Goal: Information Seeking & Learning: Learn about a topic

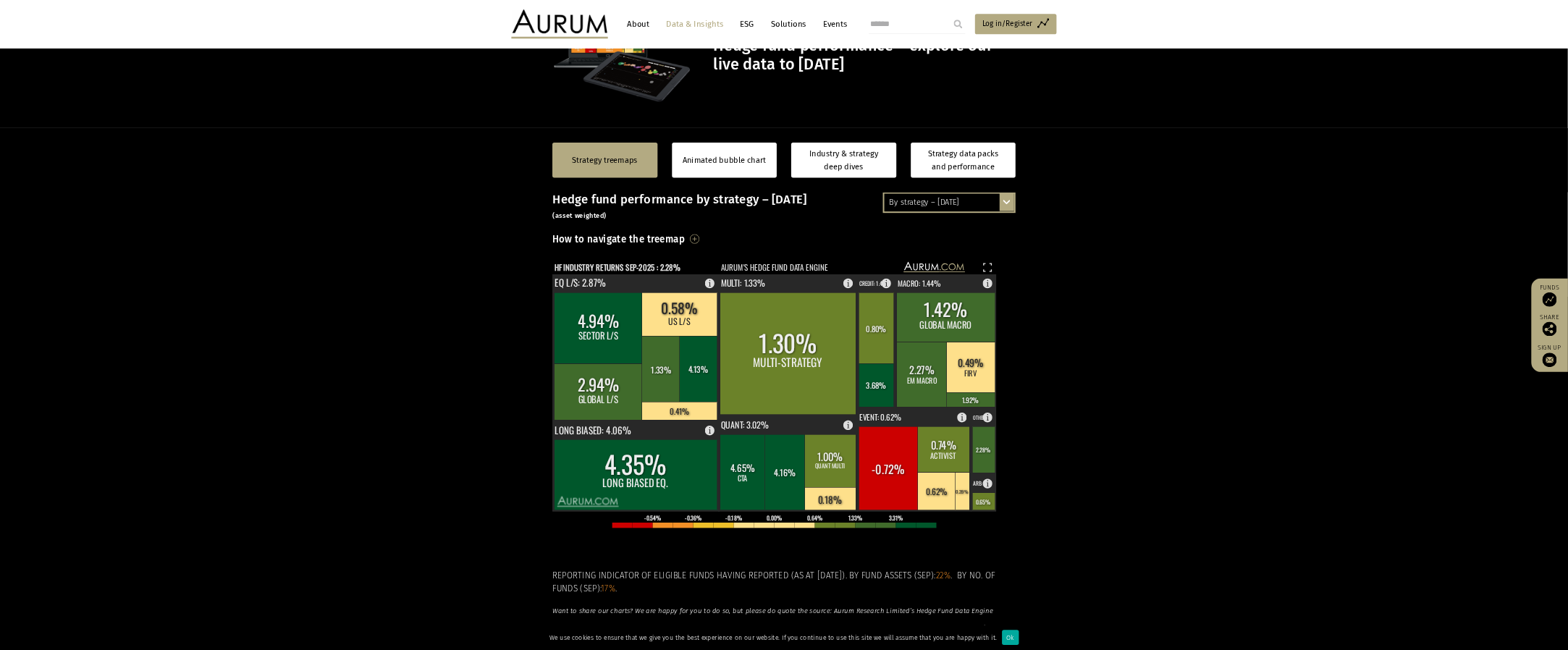
scroll to position [107, 0]
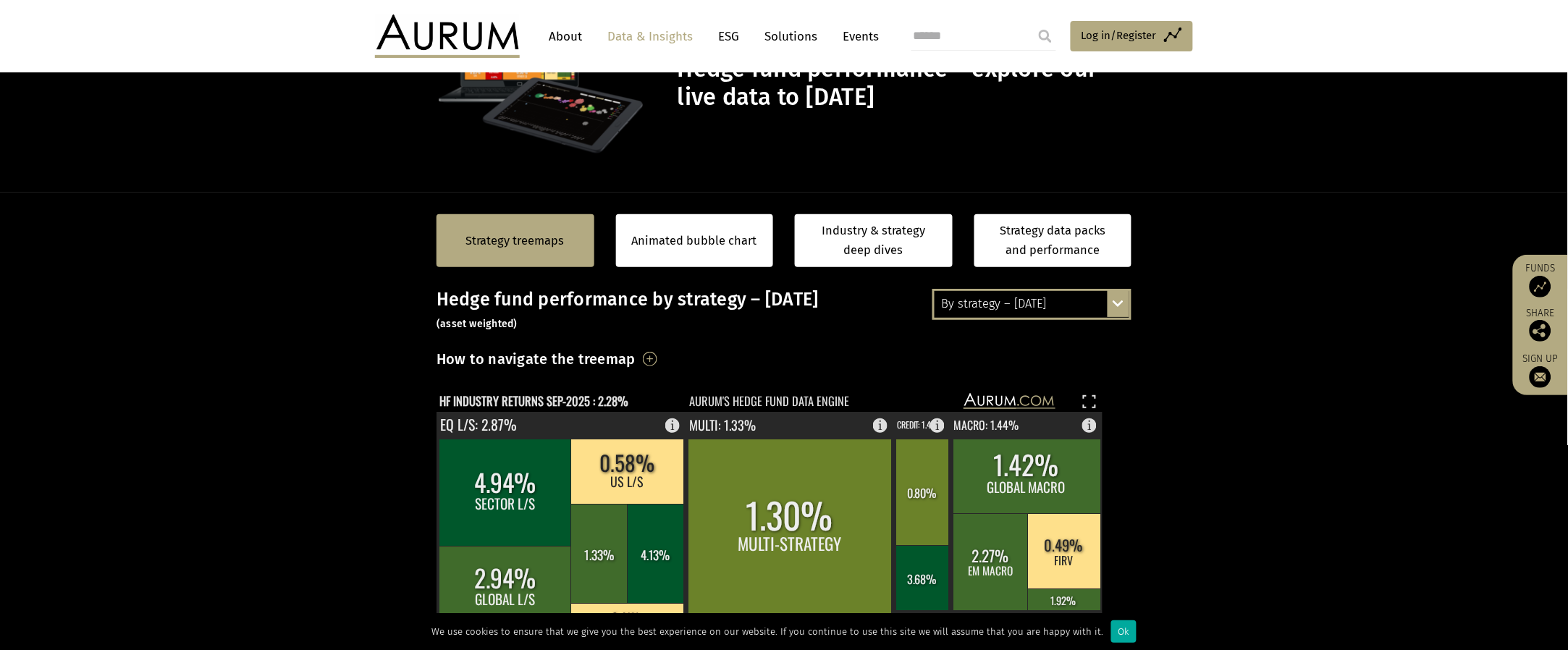
click at [783, 306] on div "By strategy – [DATE]" at bounding box center [1032, 304] width 194 height 26
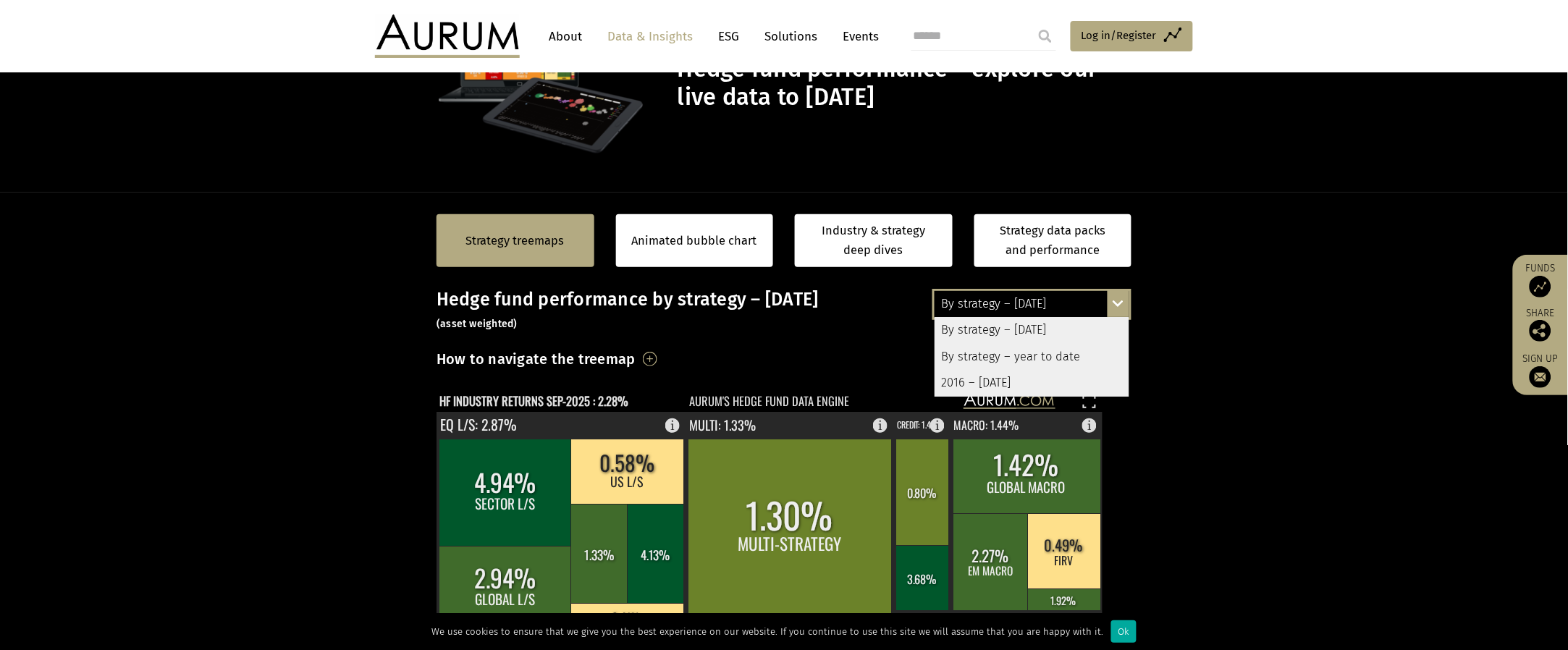
click at [783, 324] on div "By strategy – year to date" at bounding box center [1032, 357] width 194 height 26
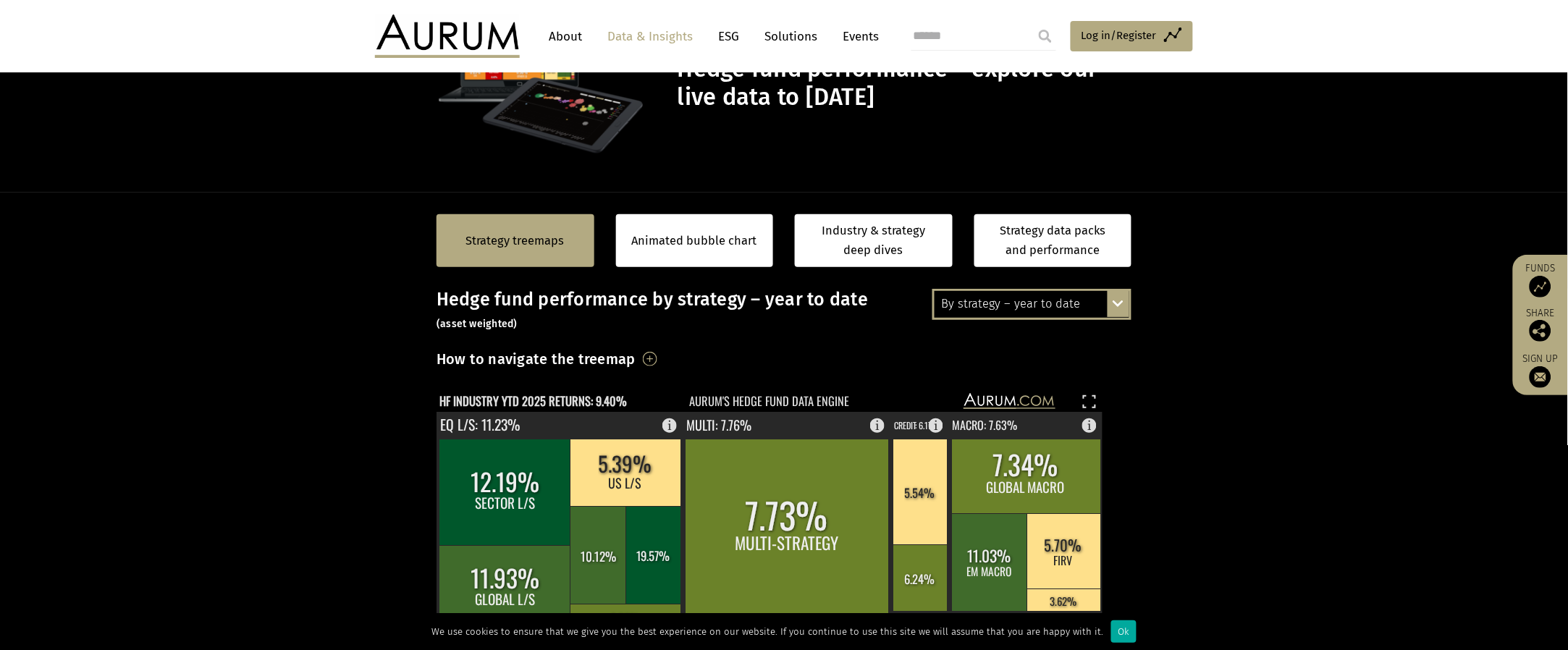
click at [783, 313] on div "By strategy – year to date" at bounding box center [1032, 304] width 194 height 26
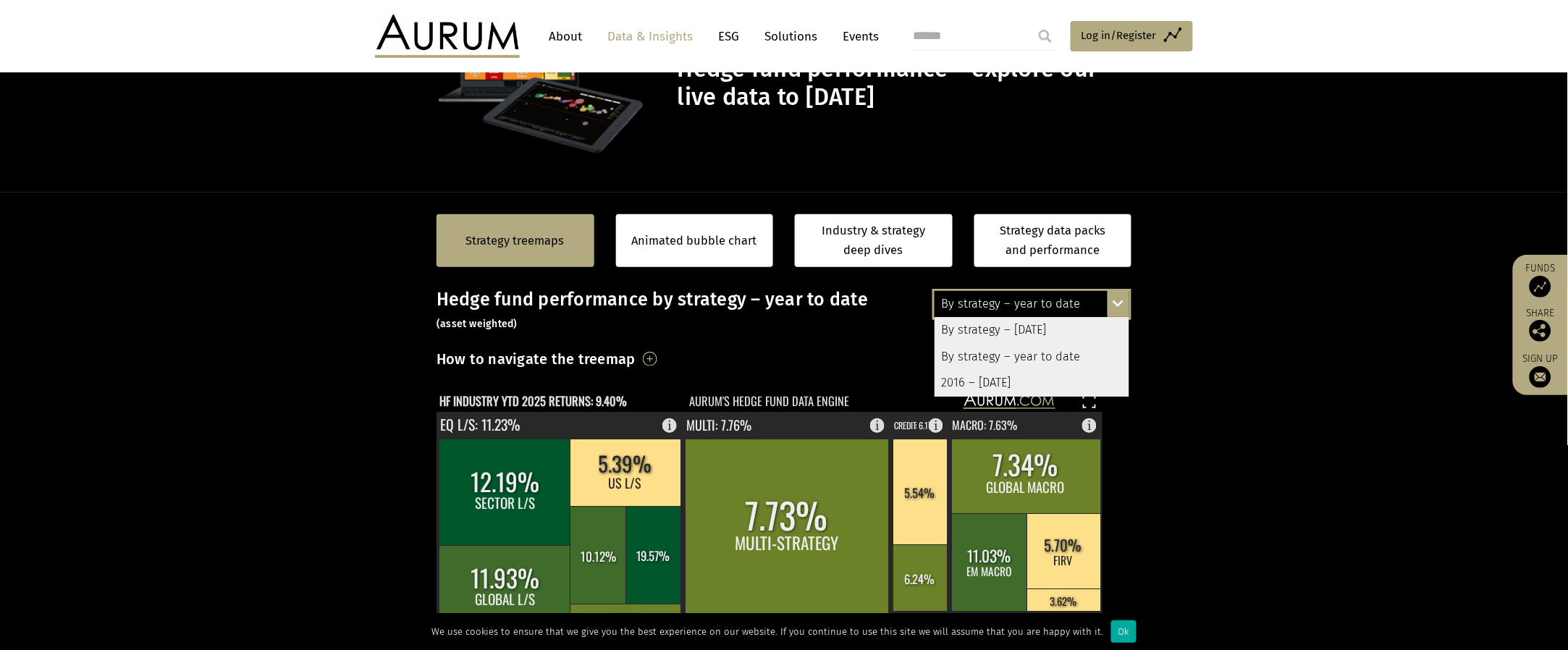
click at [783, 324] on div "By strategy – [DATE]" at bounding box center [1032, 331] width 194 height 26
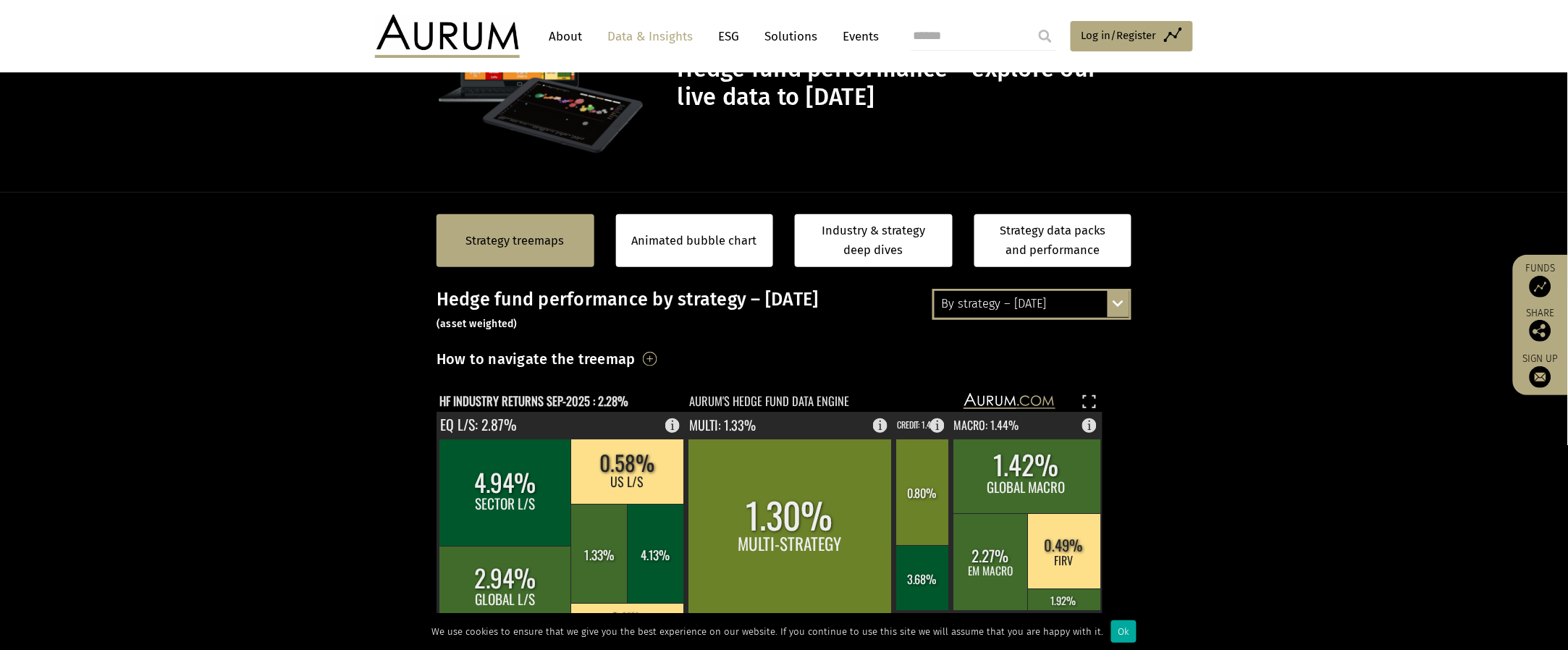
click at [783, 324] on section "Strategy treemaps Animated bubble chart Industry & strategy deep dives Strategy…" at bounding box center [784, 645] width 1568 height 906
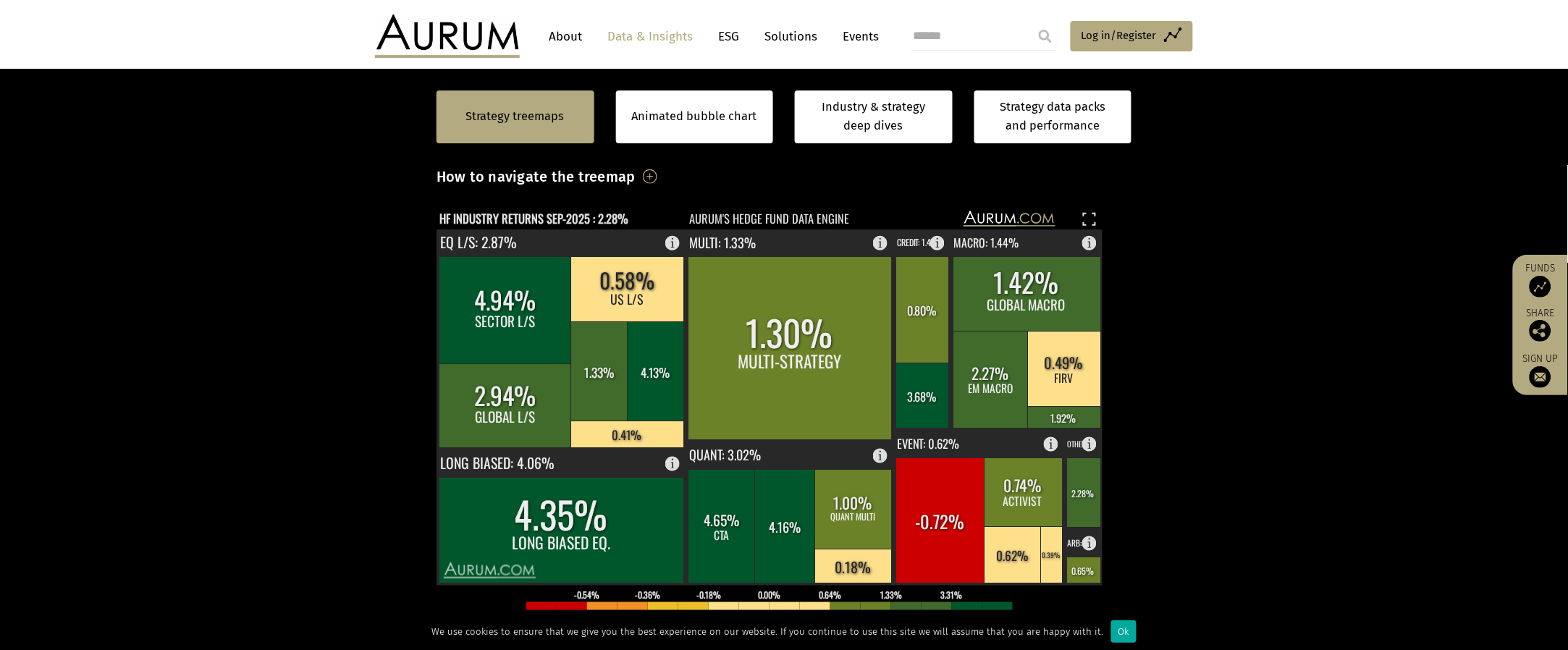
scroll to position [305, 0]
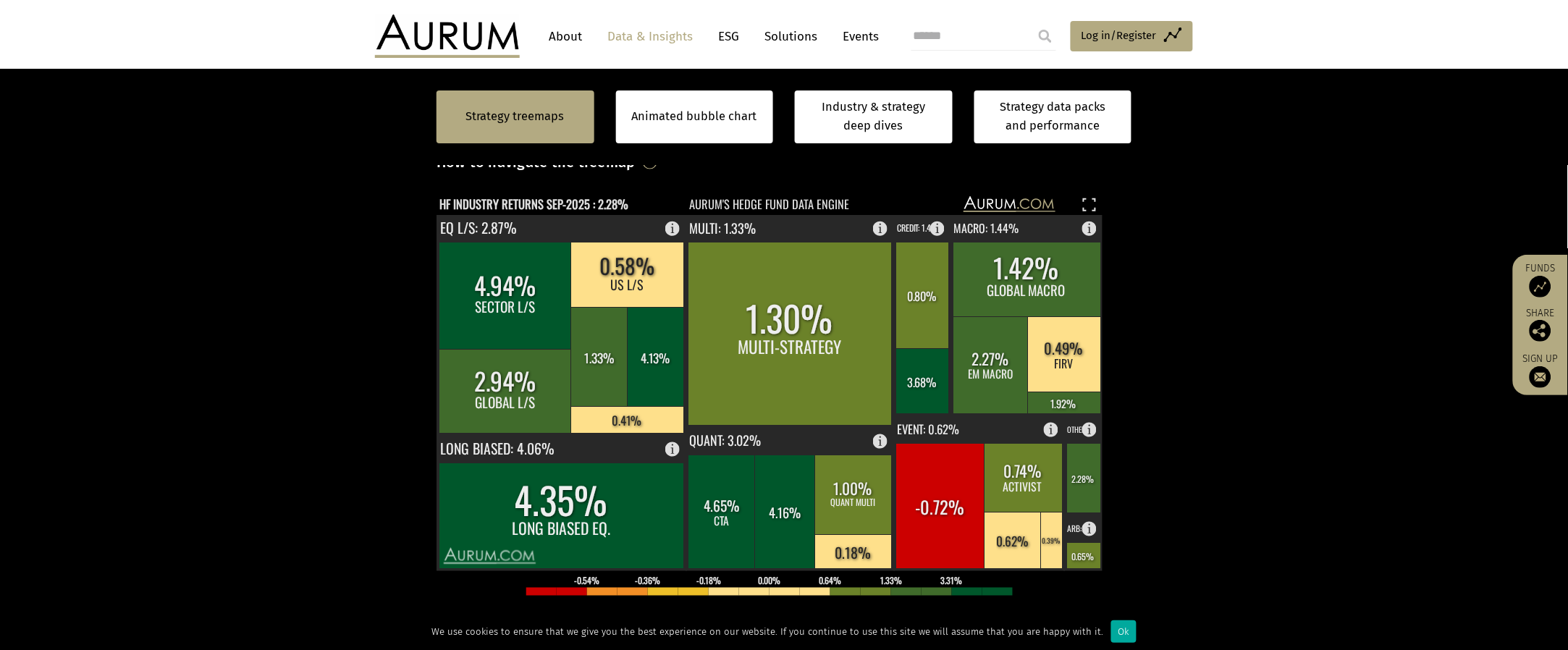
click at [783, 313] on section "Strategy treemaps Animated bubble chart Industry & strategy deep dives Strategy…" at bounding box center [784, 448] width 1568 height 906
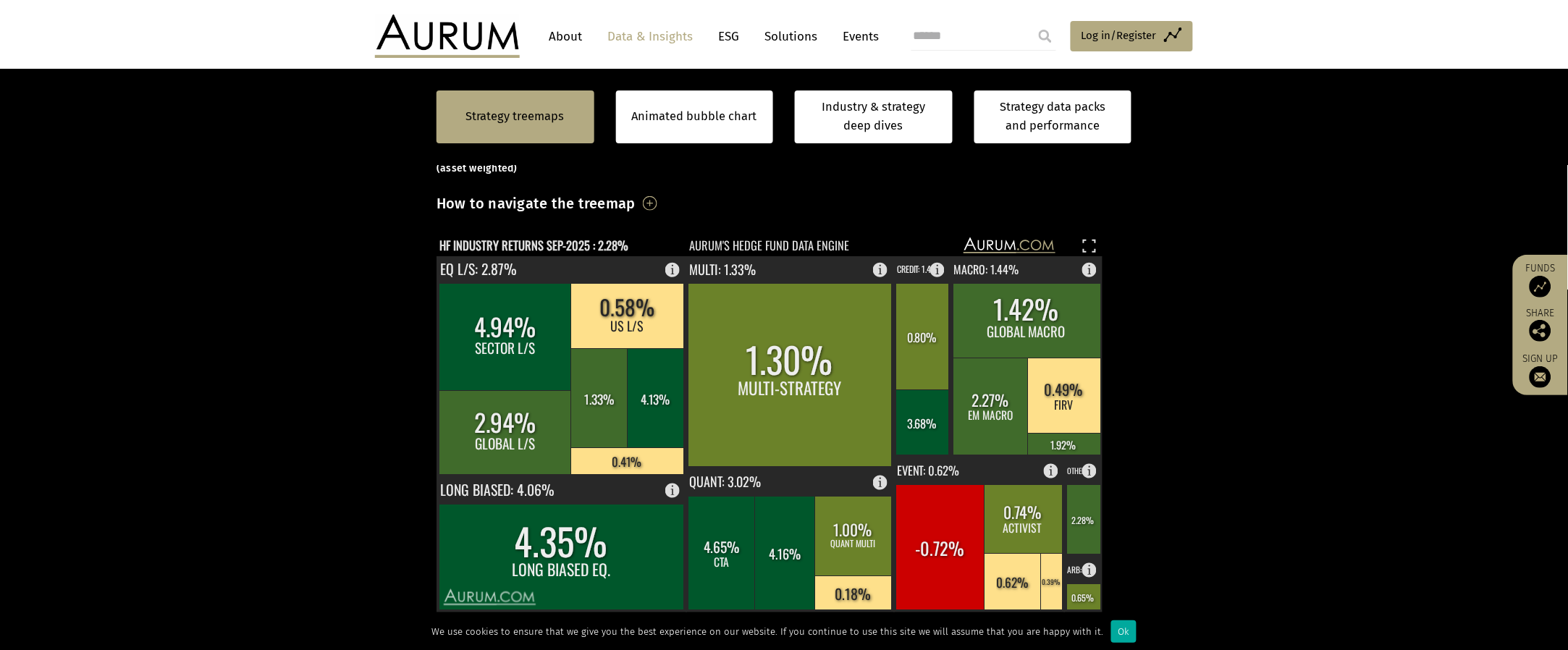
scroll to position [228, 0]
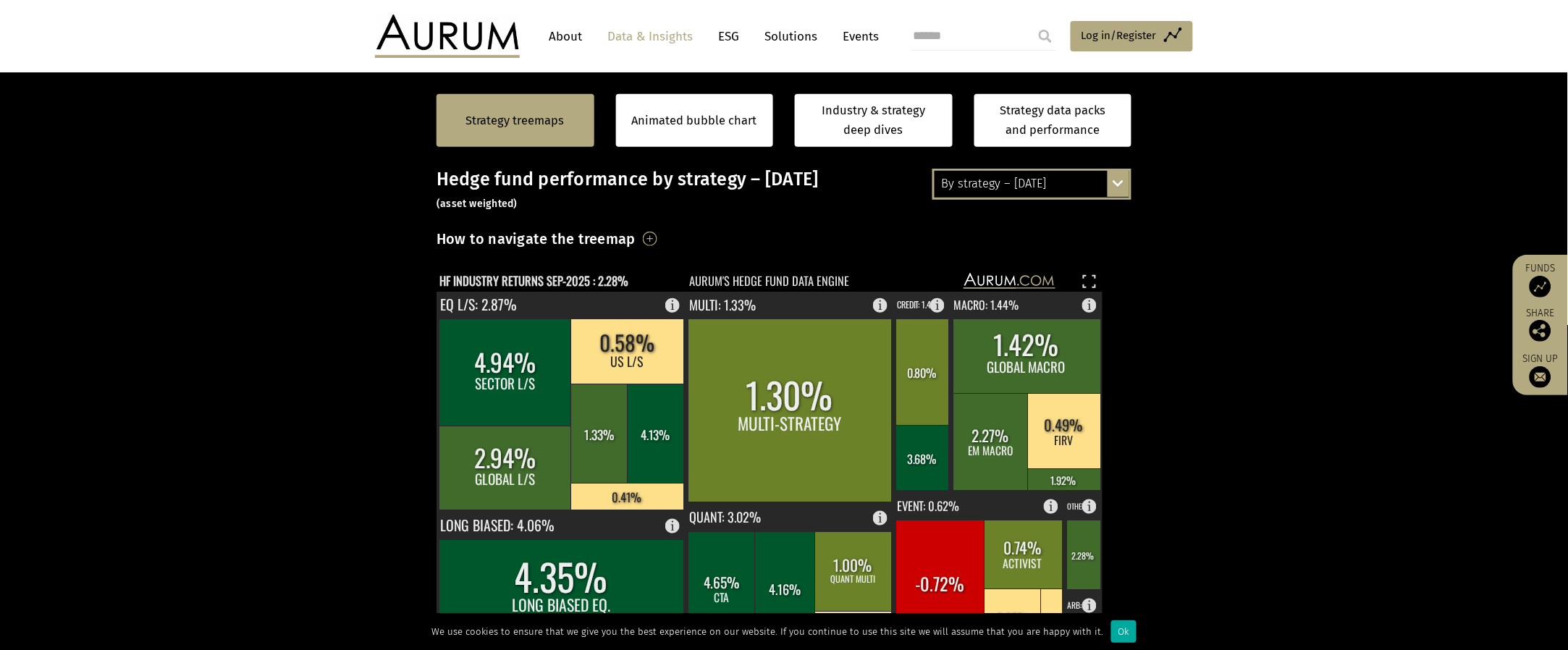
click at [737, 135] on div "Animated bubble chart" at bounding box center [695, 120] width 158 height 53
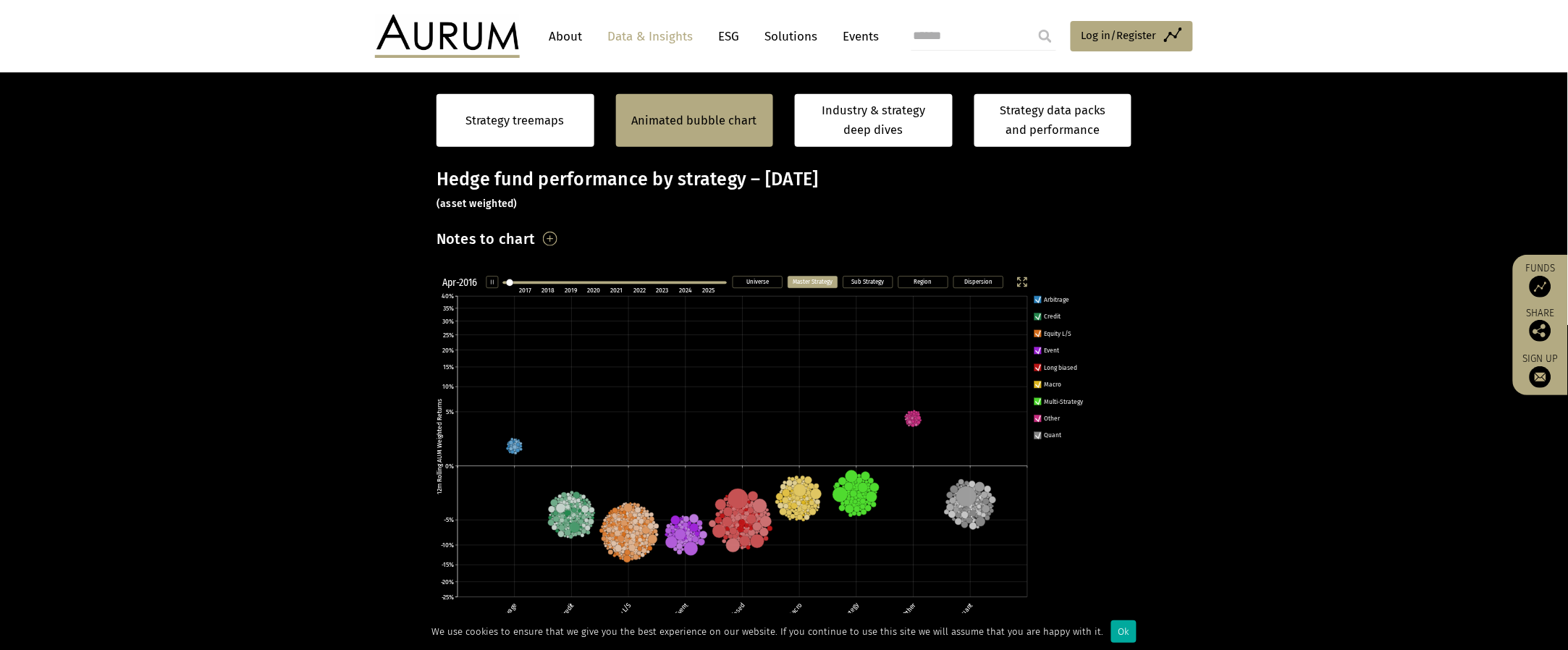
click at [783, 115] on link "Industry & strategy deep dives" at bounding box center [874, 120] width 158 height 53
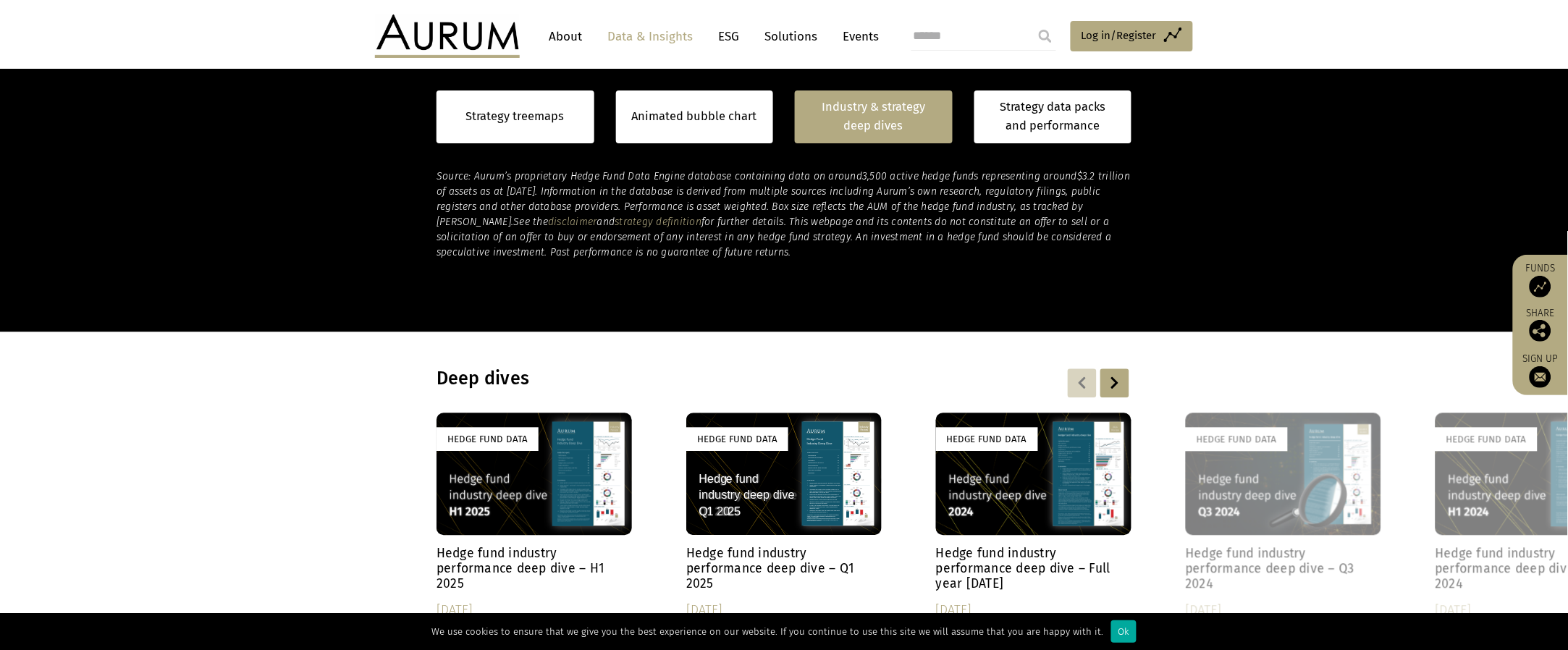
scroll to position [1036, 0]
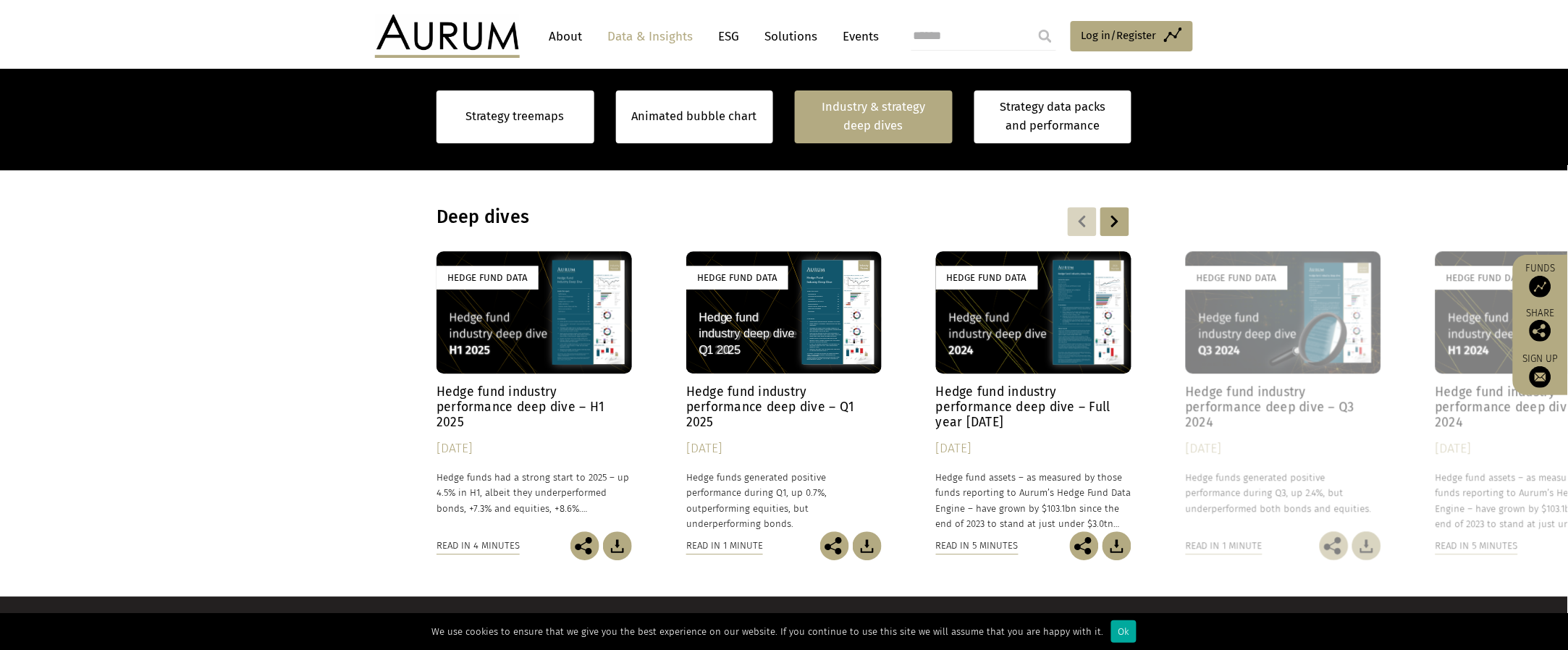
click at [783, 121] on link "Strategy data packs and performance" at bounding box center [1053, 117] width 158 height 53
